Goal: Transaction & Acquisition: Obtain resource

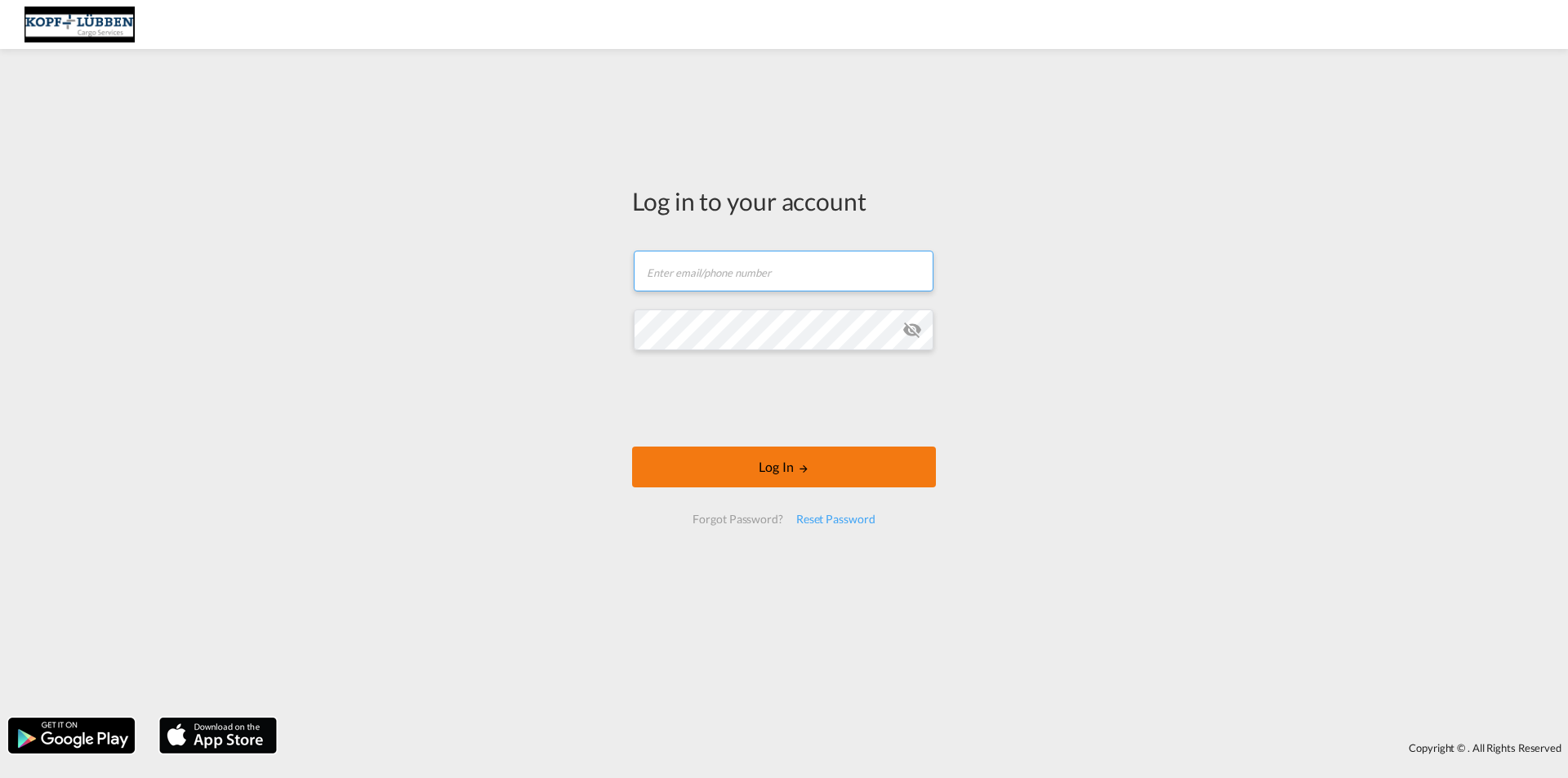
type input "[EMAIL_ADDRESS][PERSON_NAME][DOMAIN_NAME]"
click at [770, 468] on button "Log In" at bounding box center [784, 466] width 304 height 41
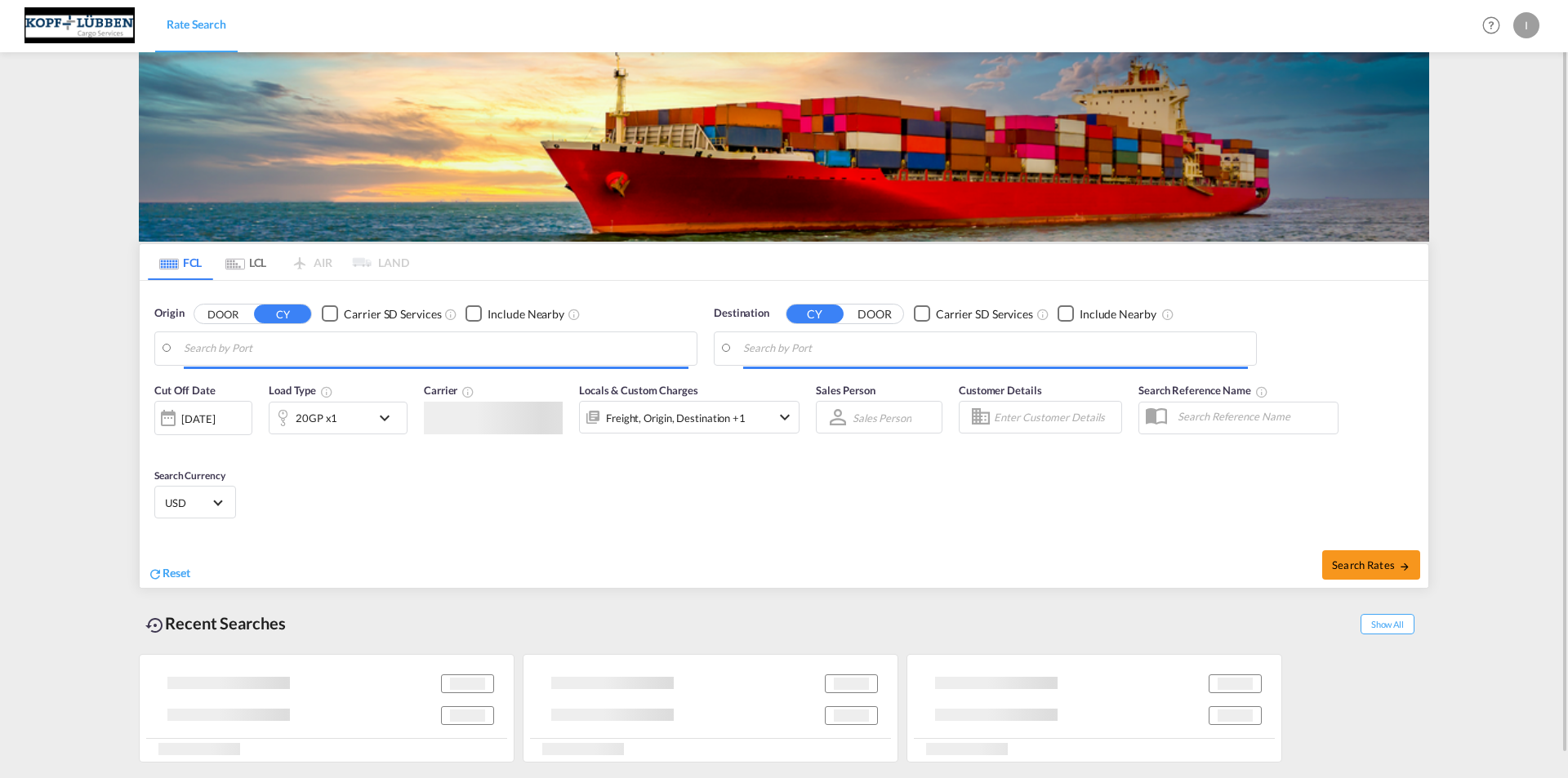
type input "[GEOGRAPHIC_DATA], [GEOGRAPHIC_DATA]"
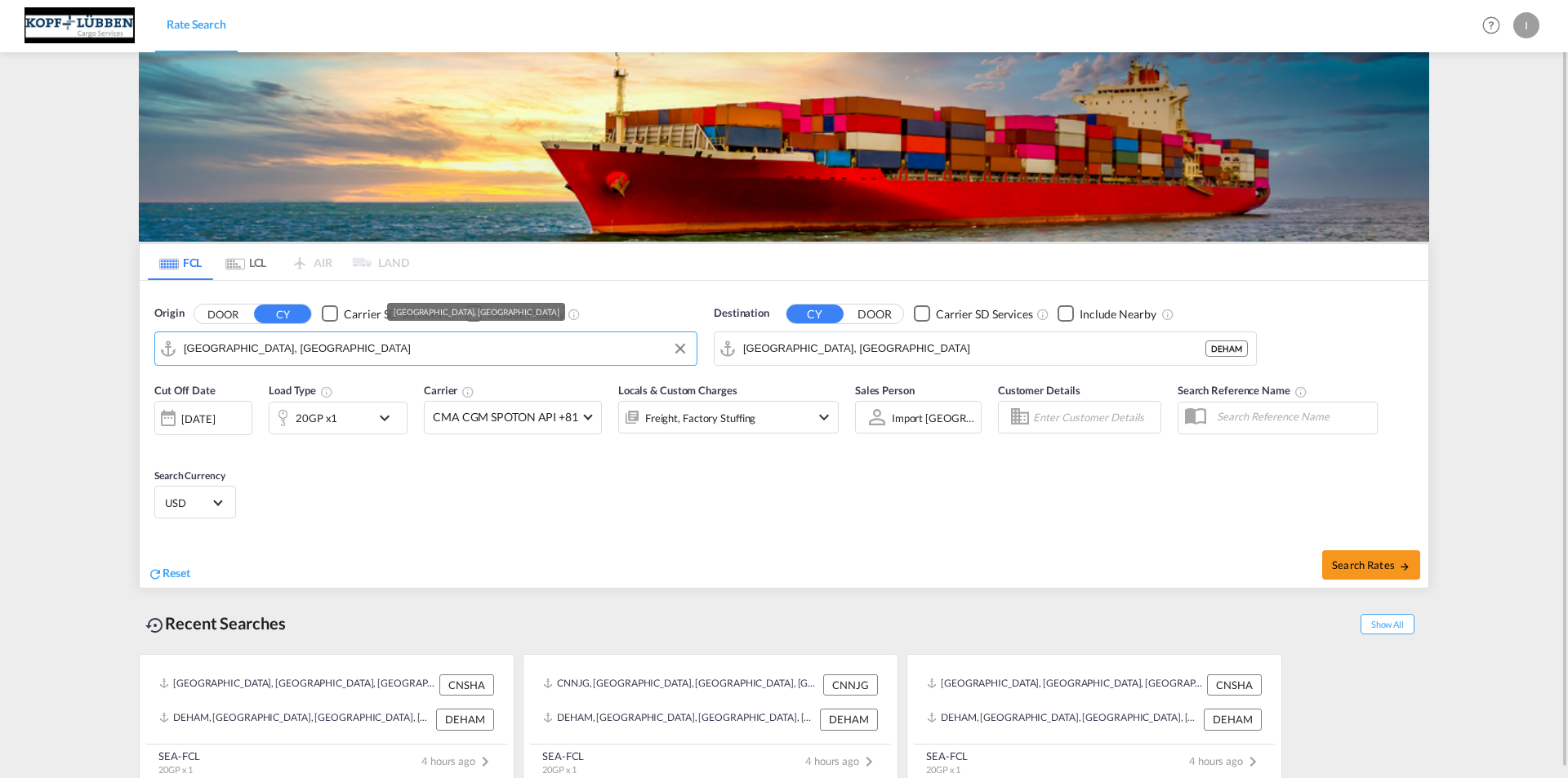
click at [304, 346] on input "[GEOGRAPHIC_DATA], [GEOGRAPHIC_DATA]" at bounding box center [436, 349] width 504 height 25
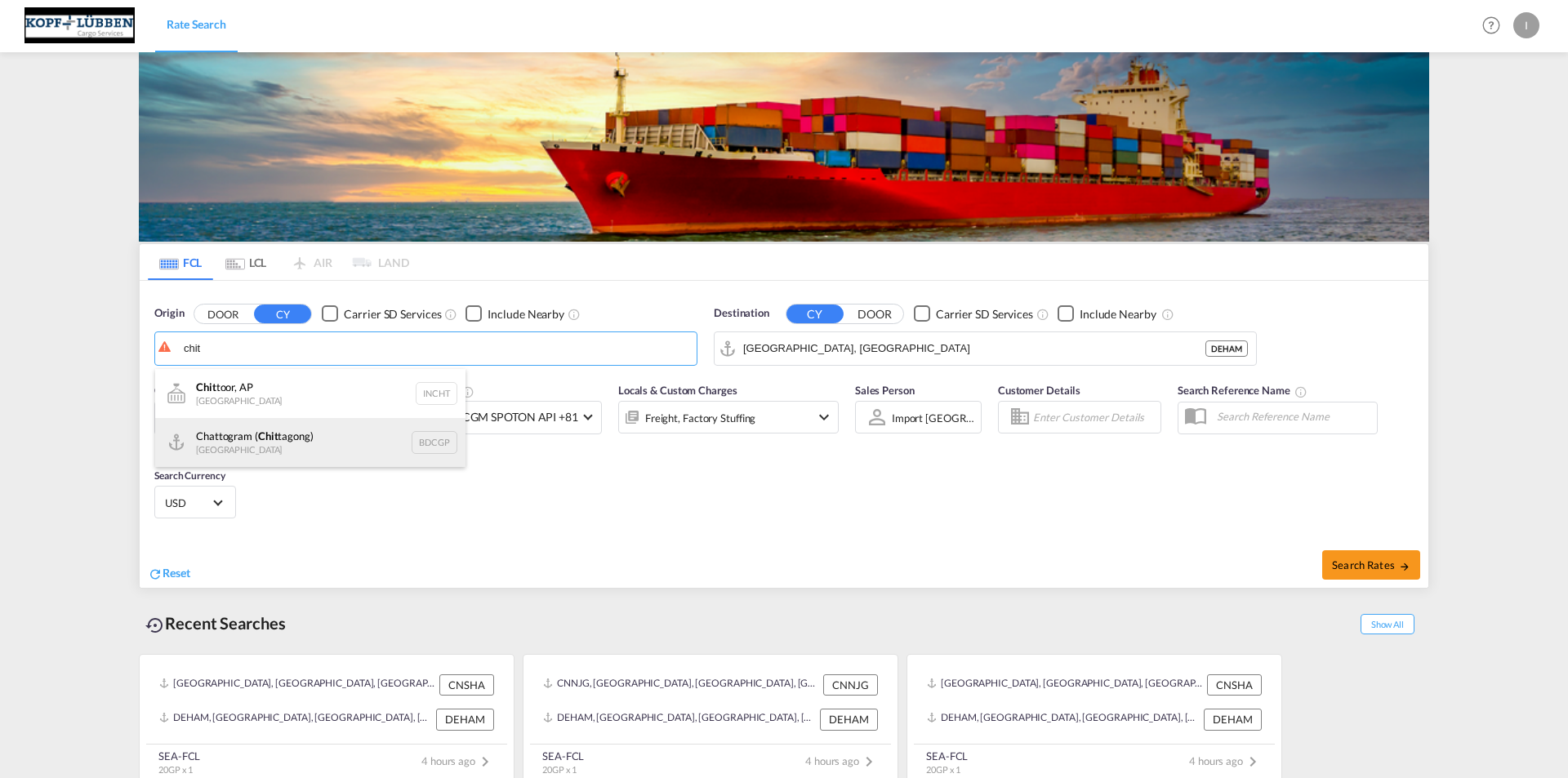
click at [295, 452] on div "Chattogram ( Chit tagong) Bangladesh BDCGP" at bounding box center [310, 442] width 311 height 49
type input "Chattogram (Chittagong), BDCGP"
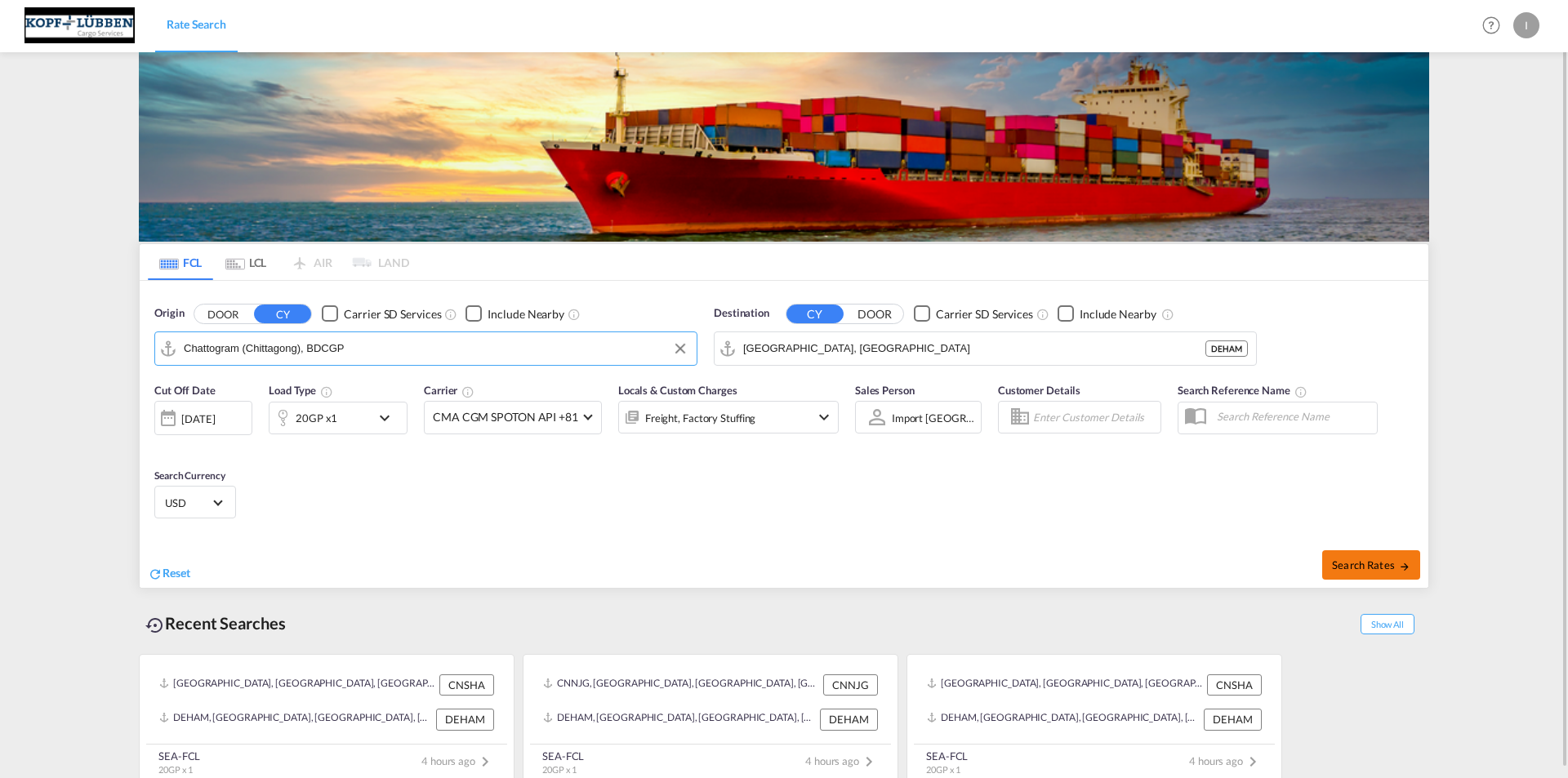
click at [1363, 564] on span "Search Rates" at bounding box center [1371, 565] width 79 height 13
type input "BDCGP to DEHAM / [DATE]"
